Goal: Check status: Check status

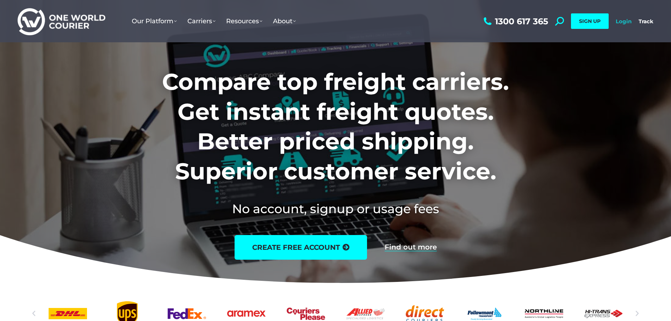
click at [627, 20] on link "Login" at bounding box center [623, 21] width 16 height 7
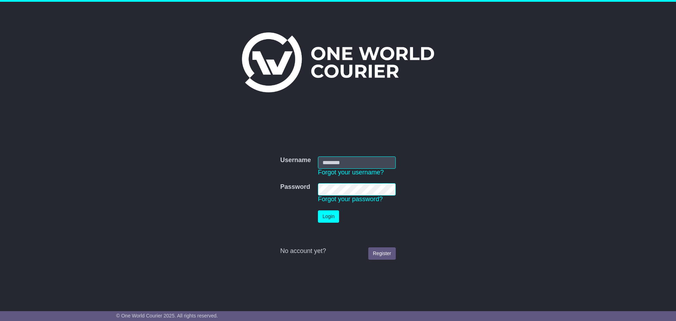
type input "**********"
click at [328, 213] on button "Login" at bounding box center [328, 216] width 21 height 12
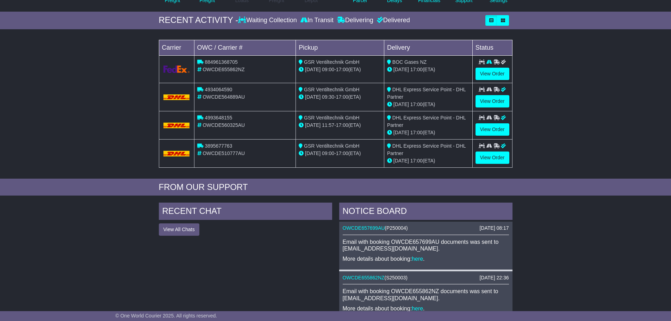
scroll to position [84, 0]
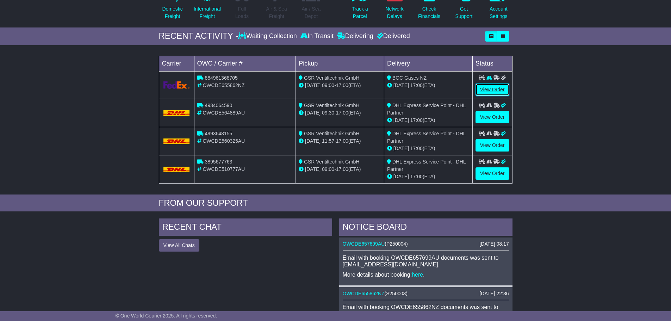
click at [491, 88] on link "View Order" at bounding box center [492, 89] width 34 height 12
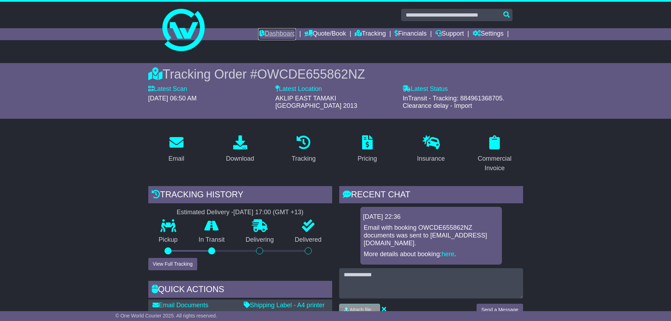
click at [269, 33] on link "Dashboard" at bounding box center [277, 34] width 38 height 12
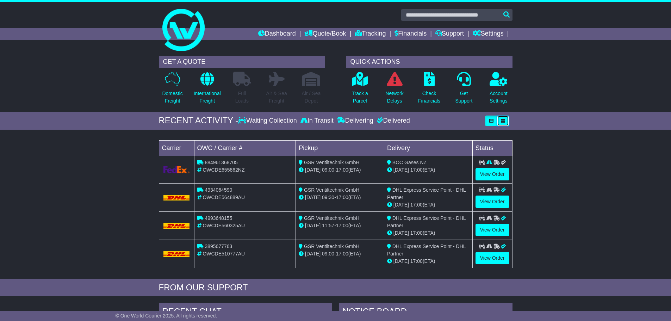
click at [501, 120] on icon "button" at bounding box center [503, 121] width 4 height 4
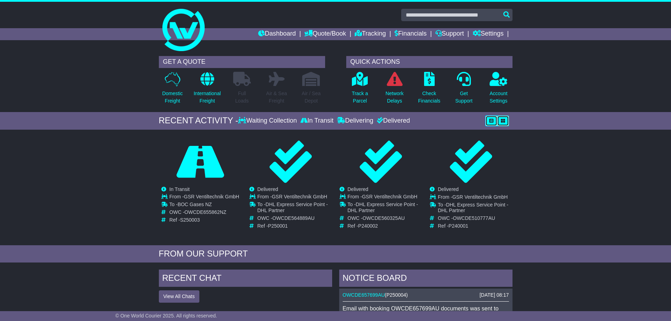
click at [490, 118] on button "button" at bounding box center [491, 120] width 12 height 11
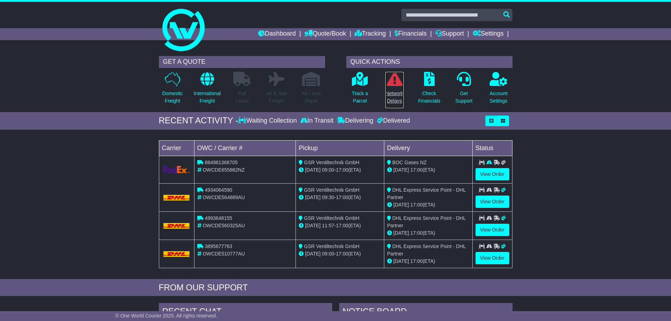
click at [390, 93] on p "Network Delays" at bounding box center [394, 97] width 18 height 15
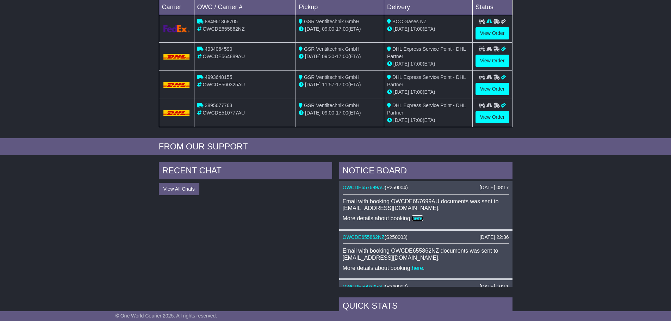
click at [419, 216] on link "here" at bounding box center [417, 218] width 11 height 6
